Goal: Task Accomplishment & Management: Use online tool/utility

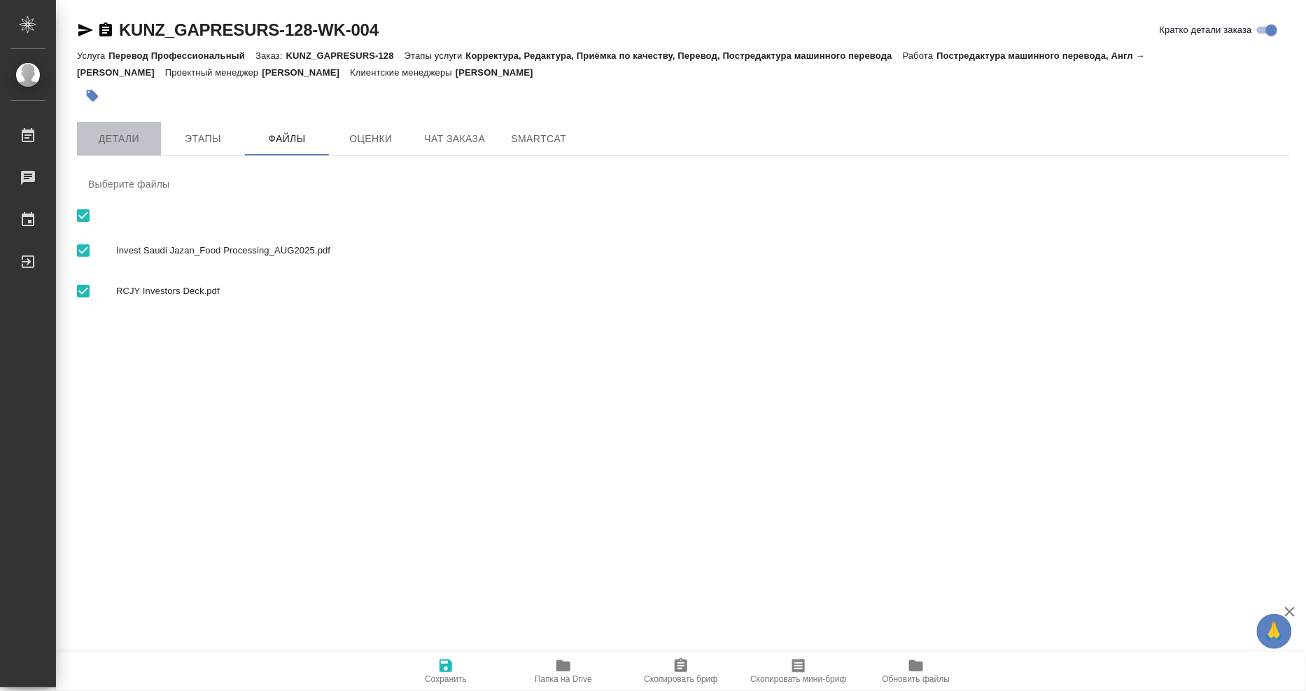
click at [124, 141] on span "Детали" at bounding box center [118, 139] width 67 height 18
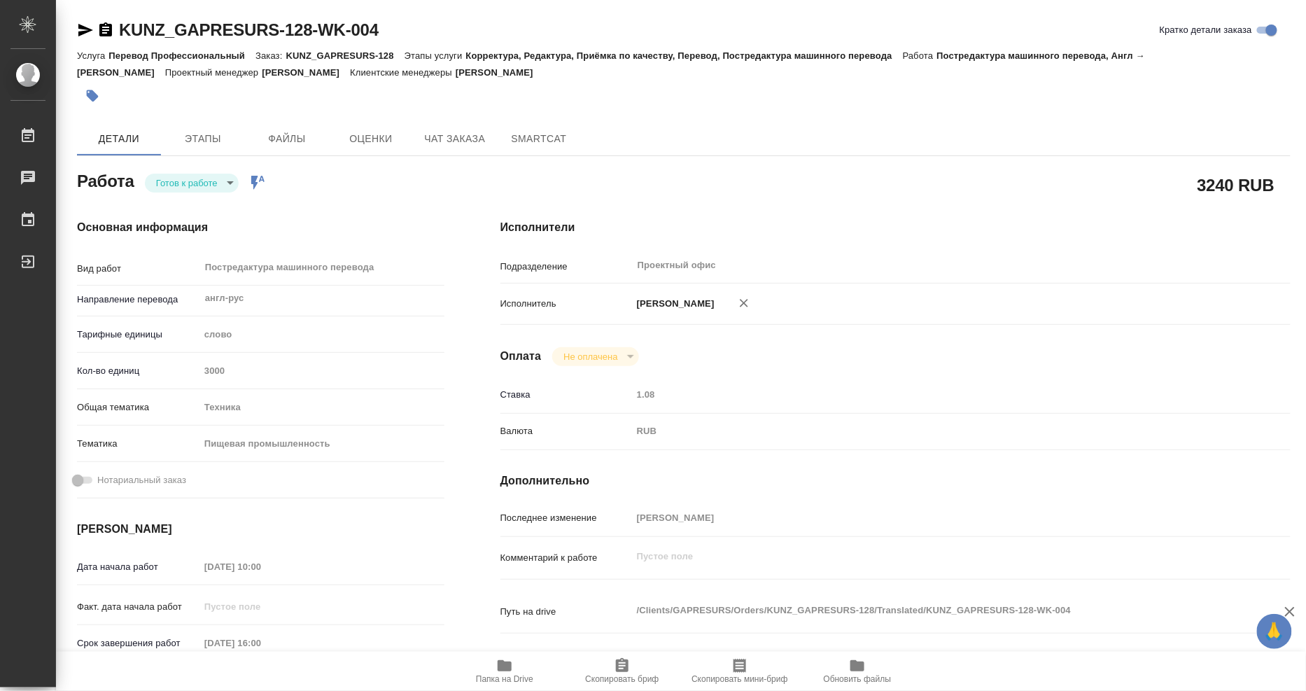
type textarea "x"
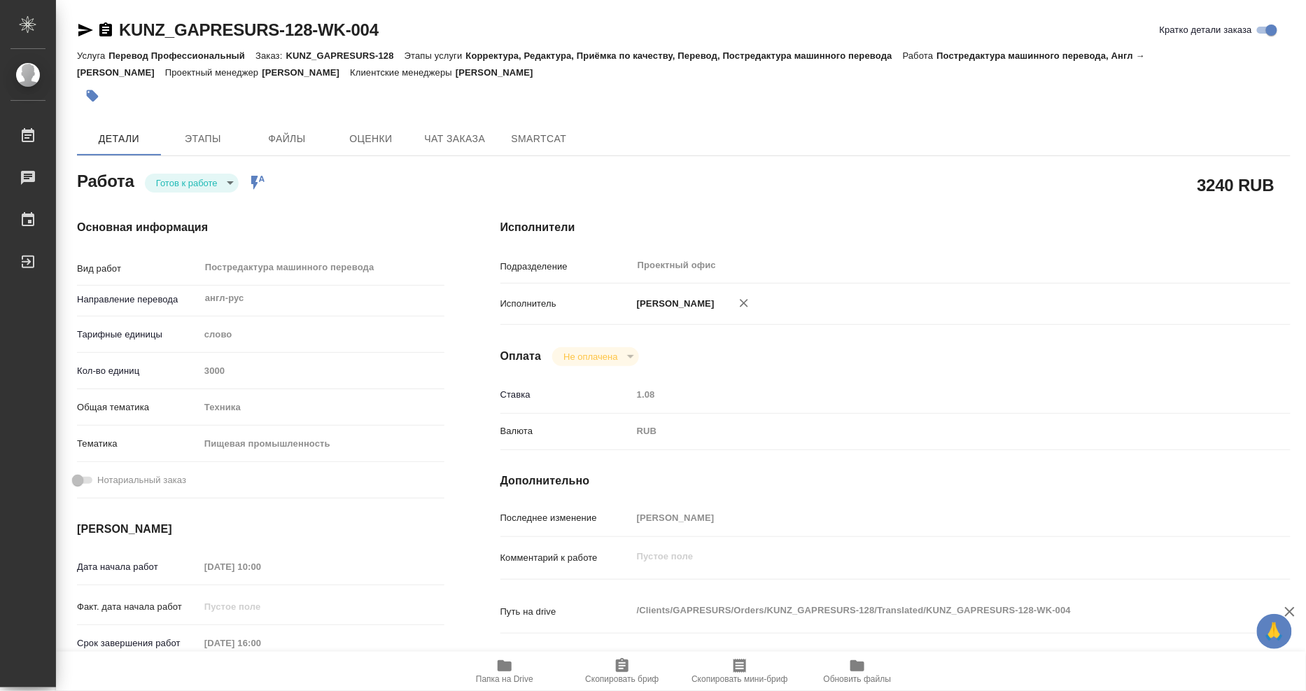
type textarea "x"
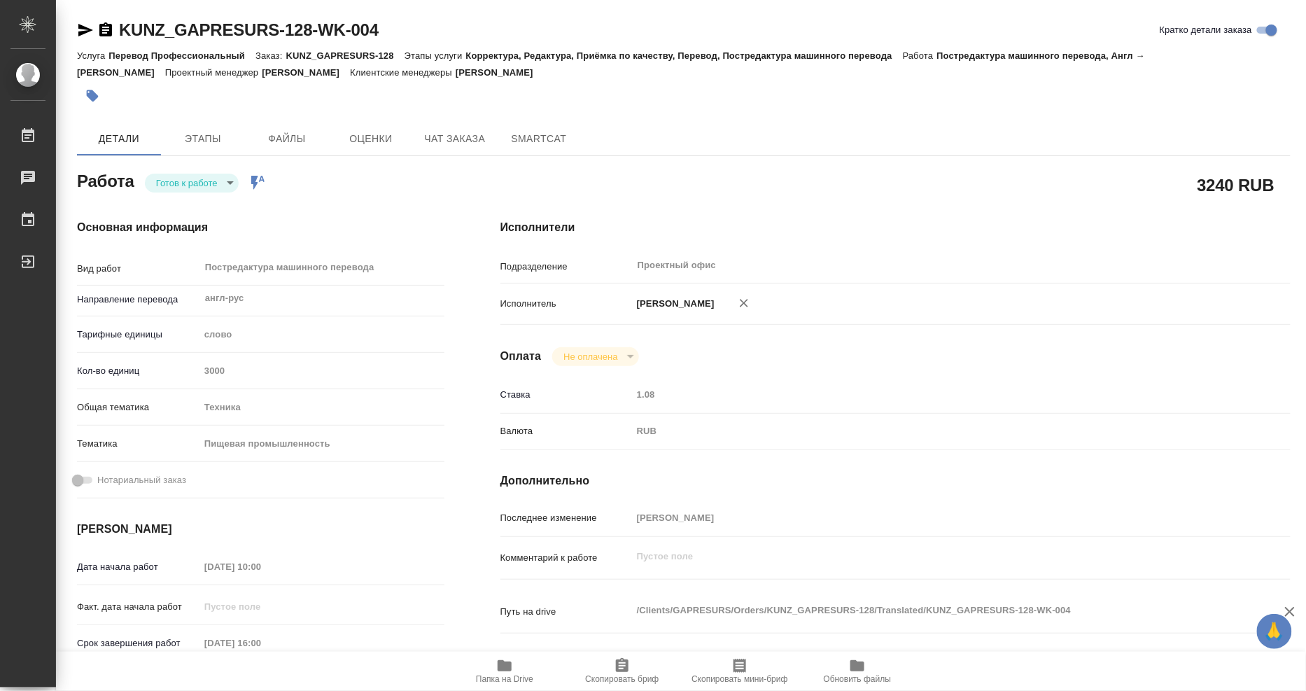
type textarea "x"
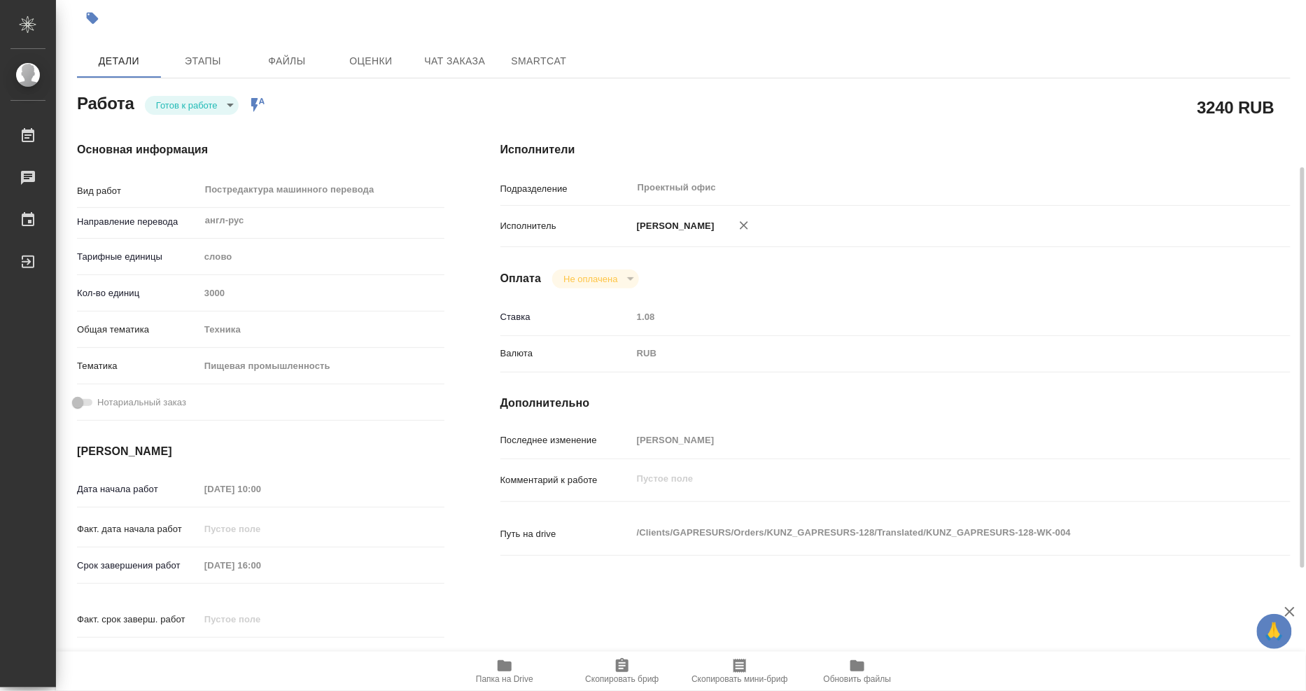
scroll to position [155, 0]
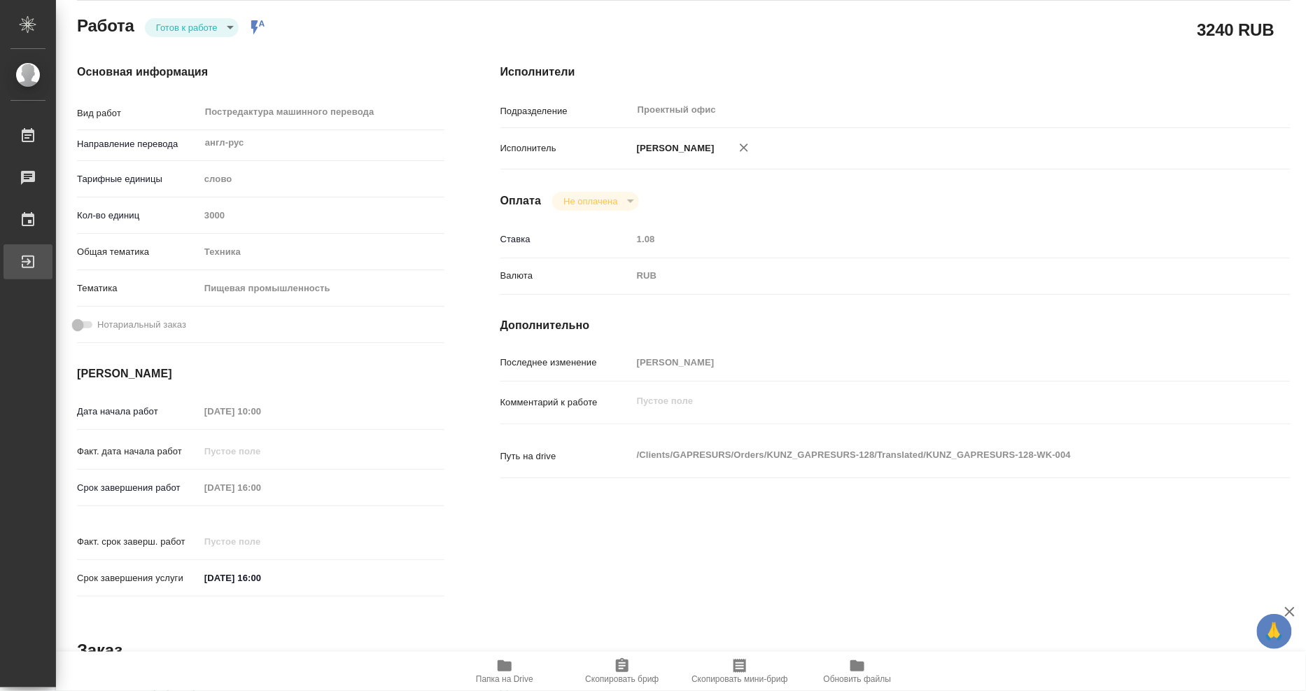
type textarea "x"
